Goal: Find specific page/section: Find specific page/section

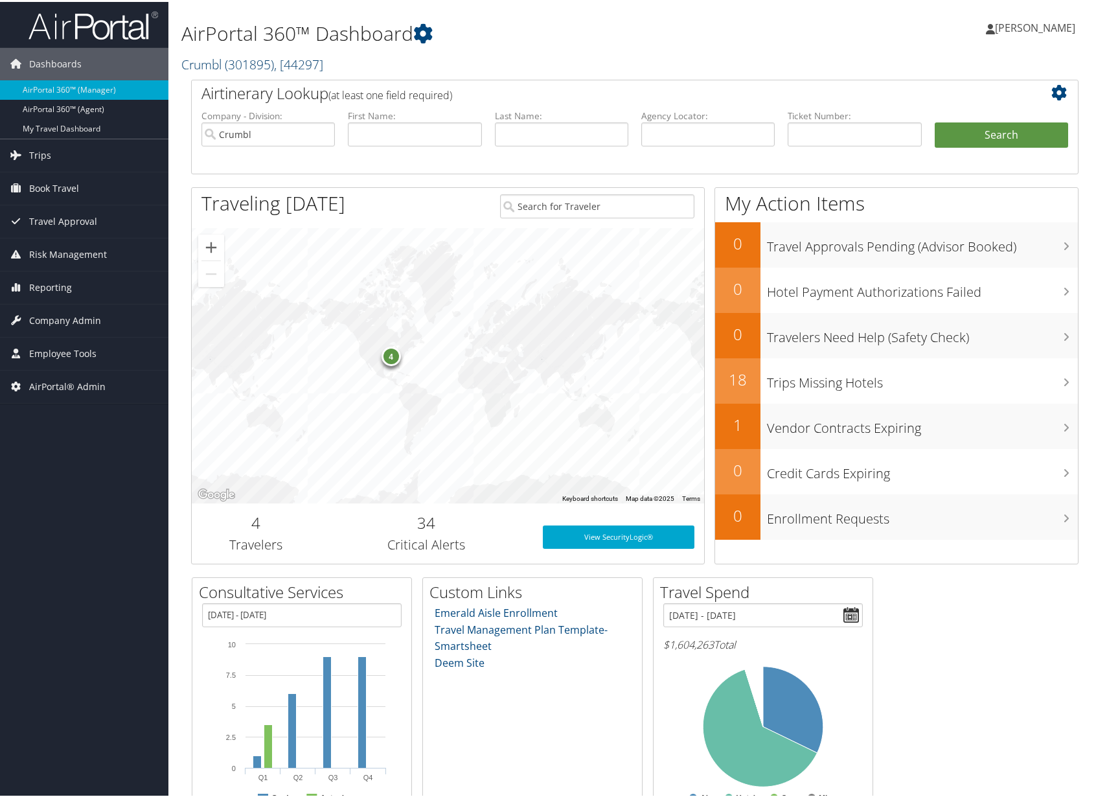
click at [314, 70] on span ", [ 44297 ]" at bounding box center [298, 62] width 49 height 17
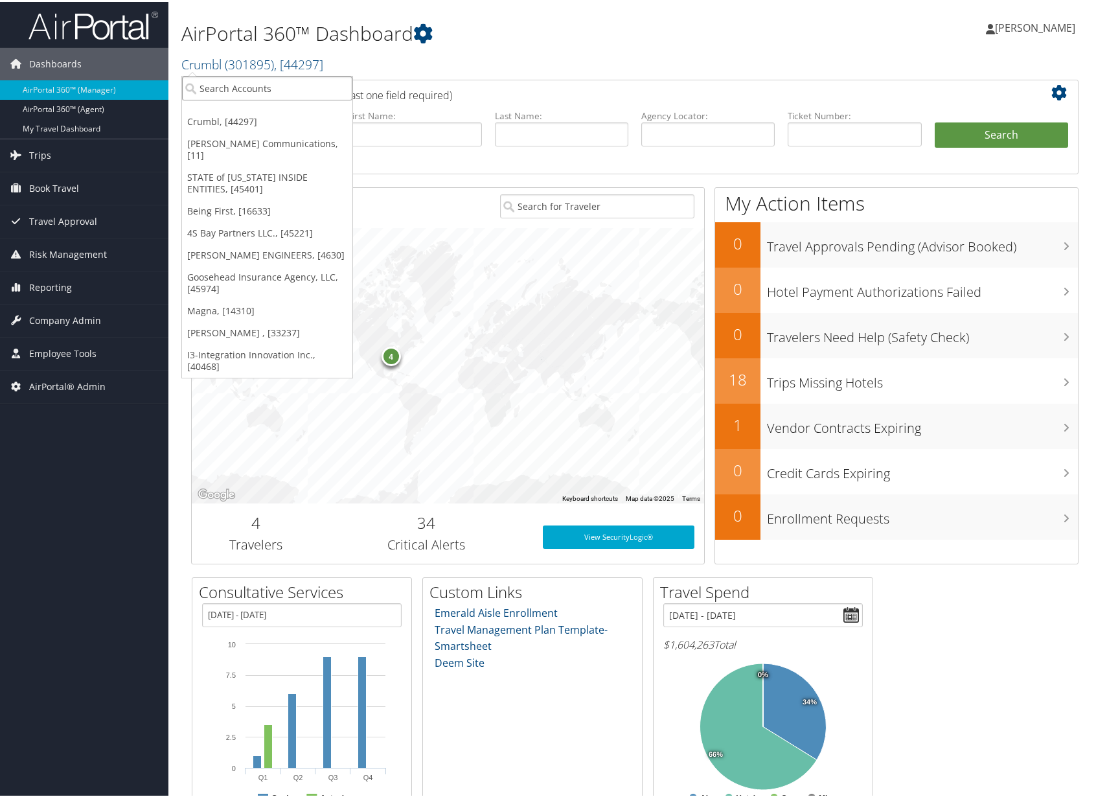
click at [273, 83] on input "search" at bounding box center [267, 86] width 170 height 24
type input "3"
type input "7309"
drag, startPoint x: 231, startPoint y: 81, endPoint x: 194, endPoint y: 87, distance: 38.0
click at [194, 87] on input "7309" at bounding box center [267, 86] width 170 height 24
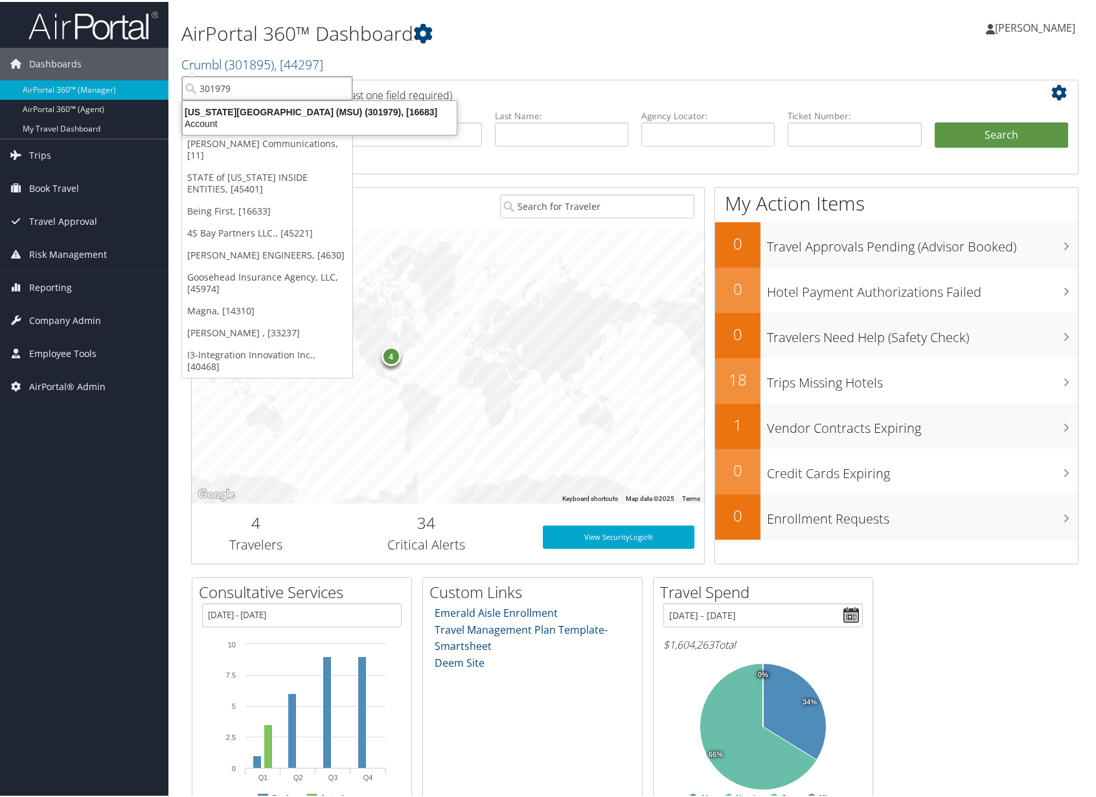
type input "301979"
click at [285, 59] on span ", [ 44297 ]" at bounding box center [298, 62] width 49 height 17
click at [269, 82] on input "301979" at bounding box center [267, 86] width 170 height 24
type input "301155"
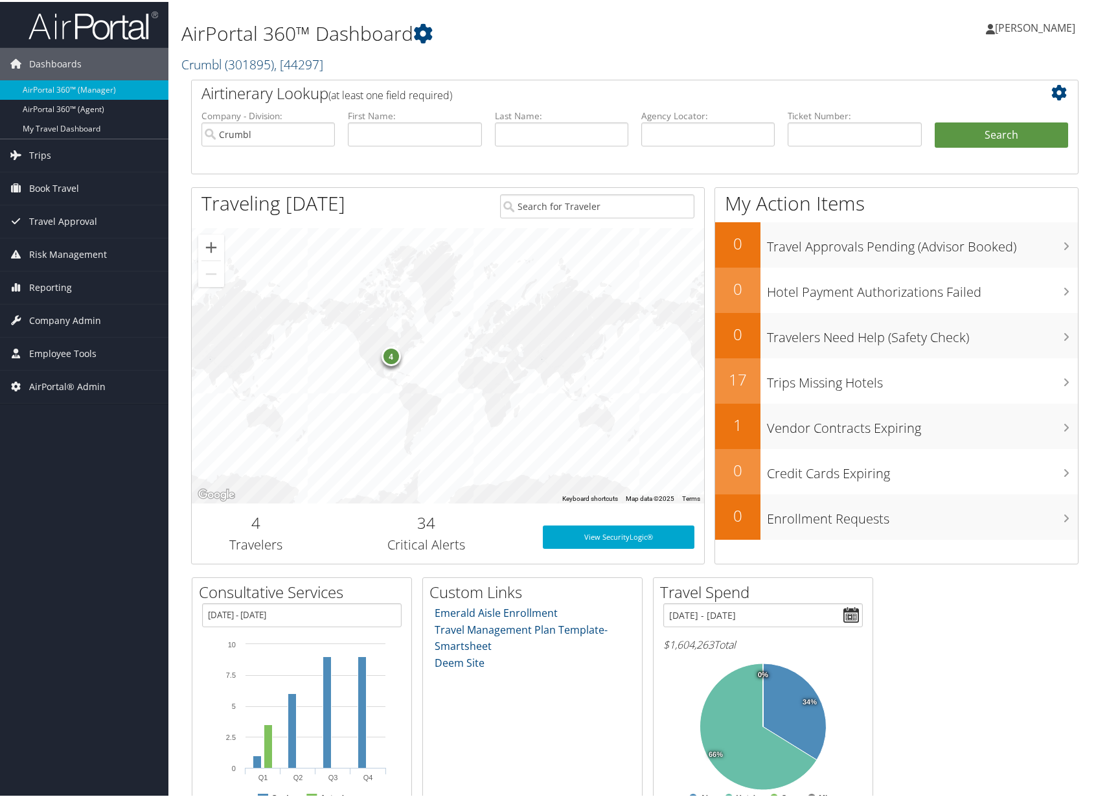
click at [307, 62] on span ", [ 44297 ]" at bounding box center [298, 62] width 49 height 17
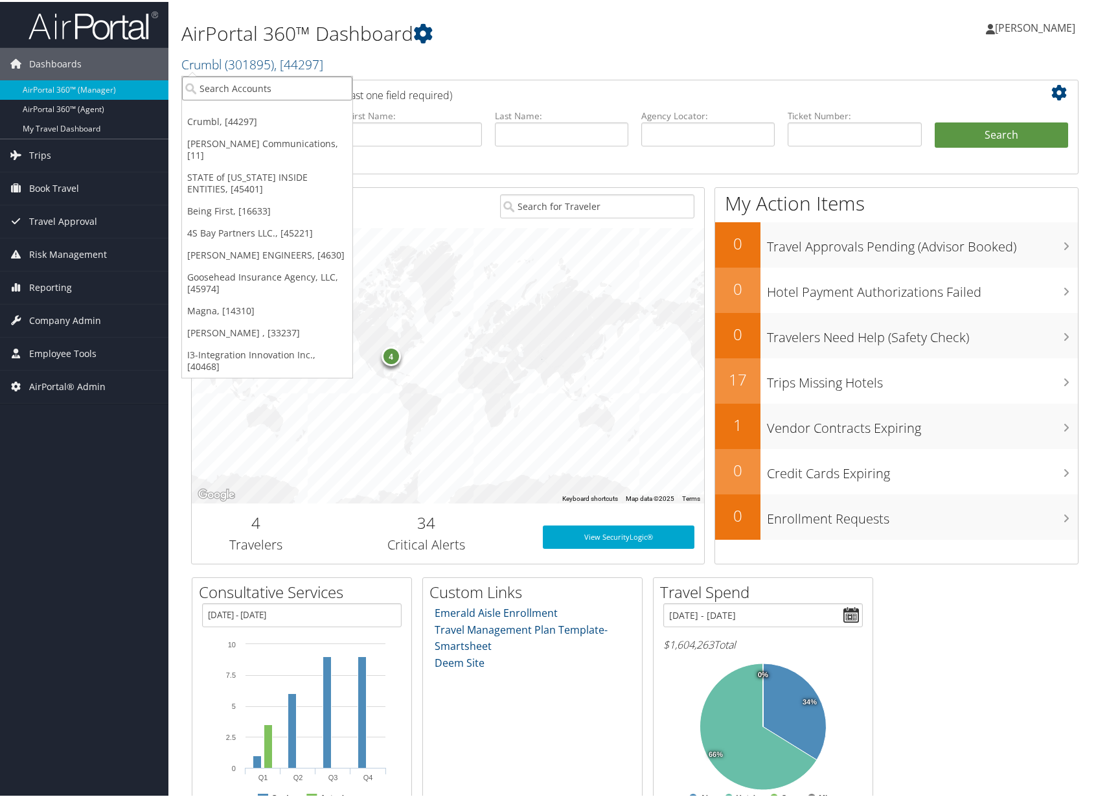
click at [240, 89] on input "search" at bounding box center [267, 86] width 170 height 24
type input "Magna"
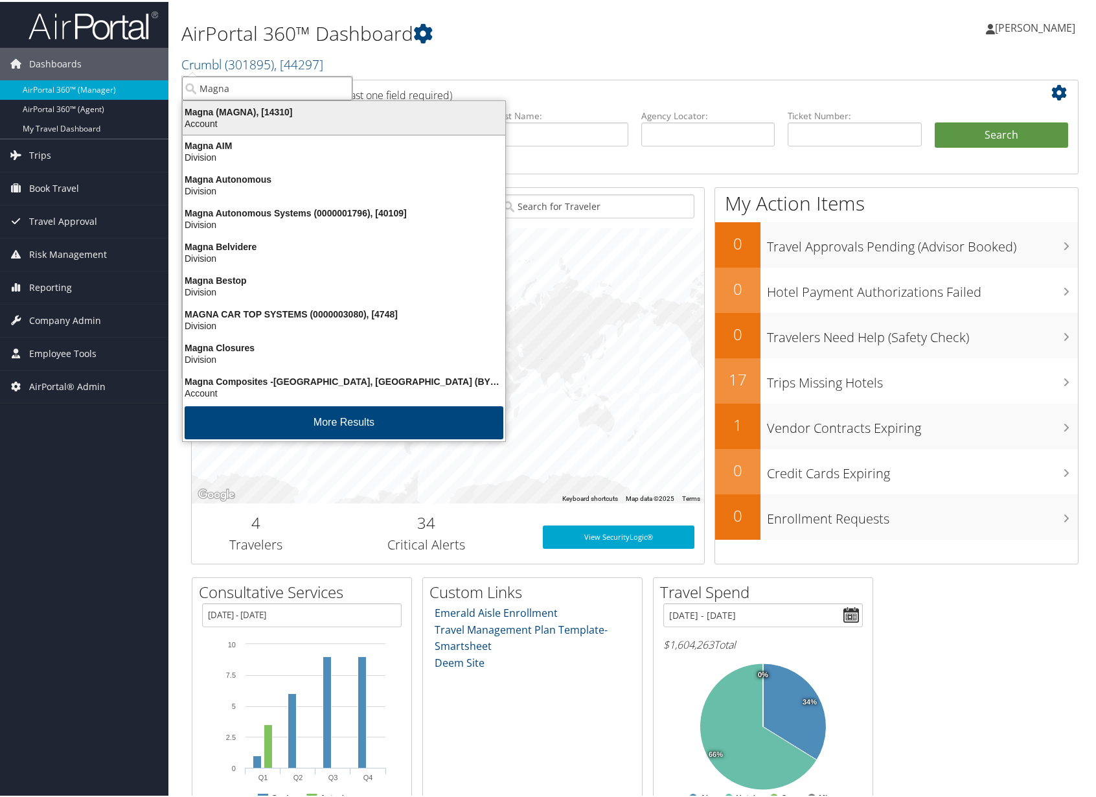
click at [349, 106] on div "Magna (MAGNA), [14310]" at bounding box center [344, 110] width 338 height 12
